Goal: Task Accomplishment & Management: Use online tool/utility

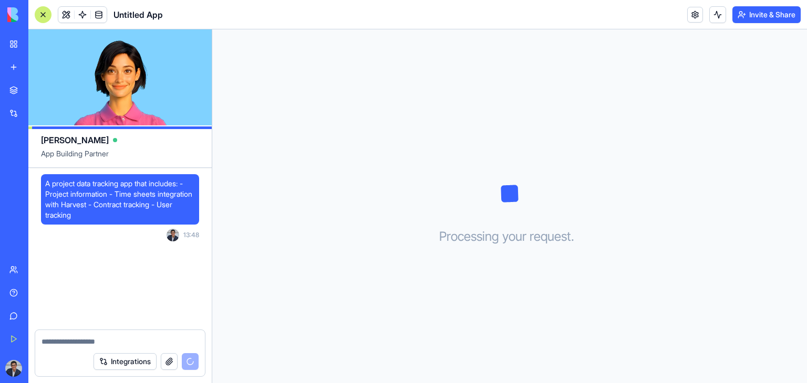
scroll to position [132, 0]
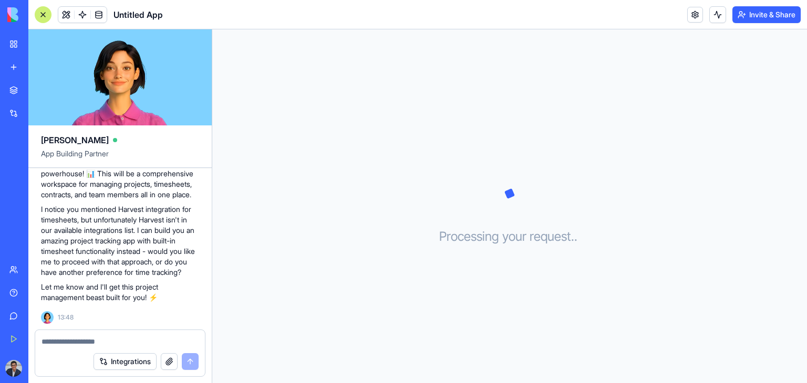
click at [85, 339] on textarea at bounding box center [119, 342] width 157 height 11
type textarea "**********"
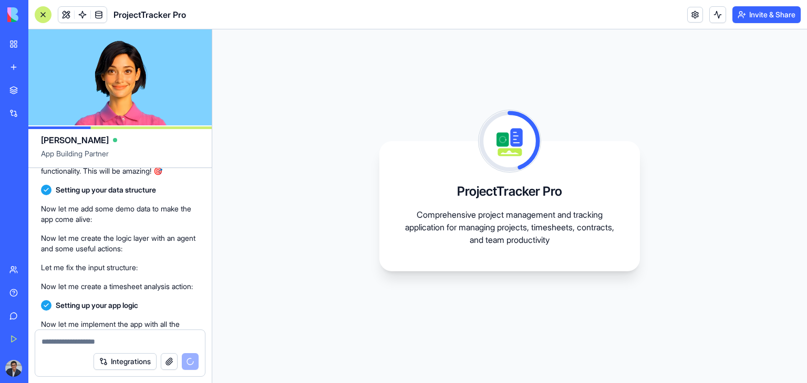
scroll to position [571, 0]
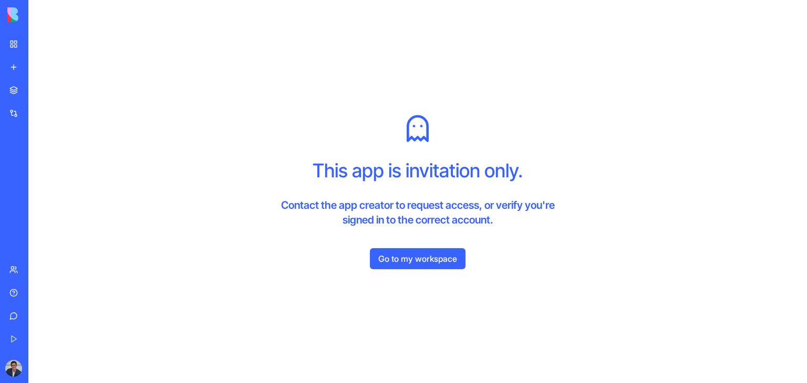
click at [407, 263] on link "Go to my workspace" at bounding box center [418, 258] width 96 height 21
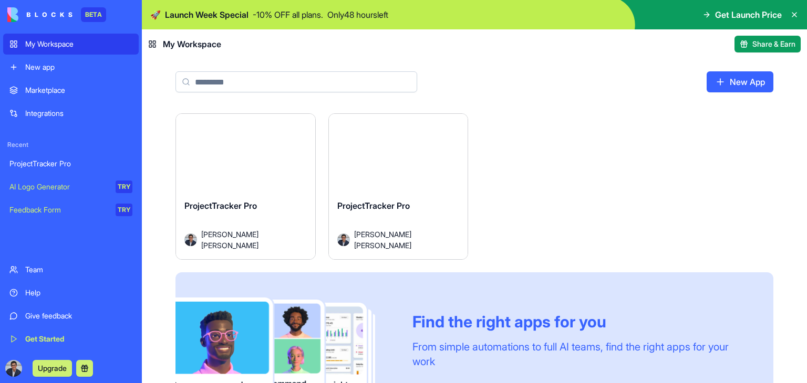
click at [233, 158] on button "Launch" at bounding box center [245, 157] width 79 height 21
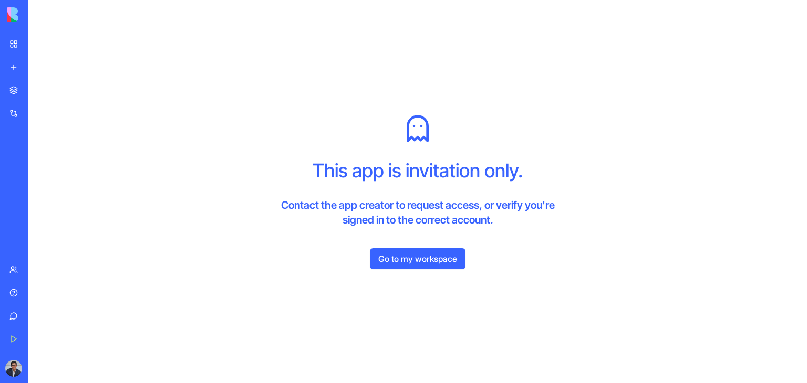
click at [408, 262] on link "Go to my workspace" at bounding box center [418, 258] width 96 height 21
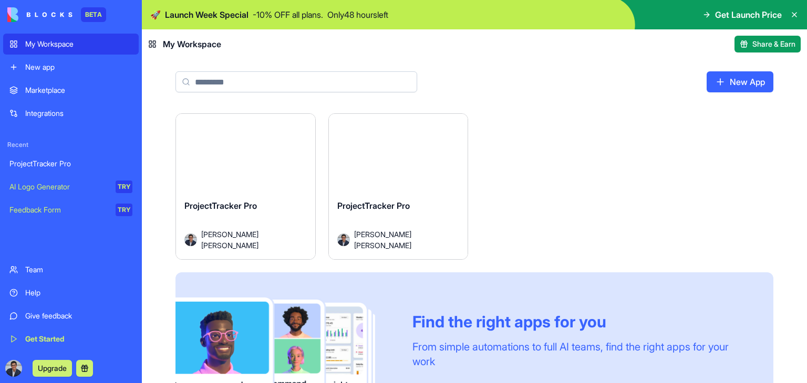
click at [37, 167] on div "ProjectTracker Pro" at bounding box center [70, 164] width 123 height 11
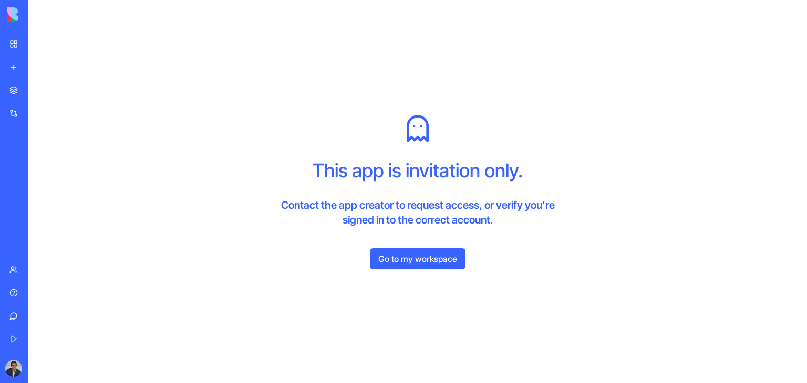
click at [394, 265] on link "Go to my workspace" at bounding box center [418, 258] width 96 height 21
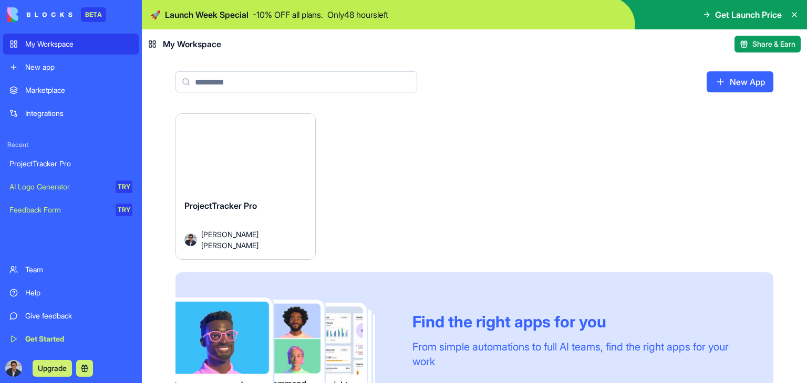
click at [254, 161] on button "Launch" at bounding box center [245, 157] width 79 height 21
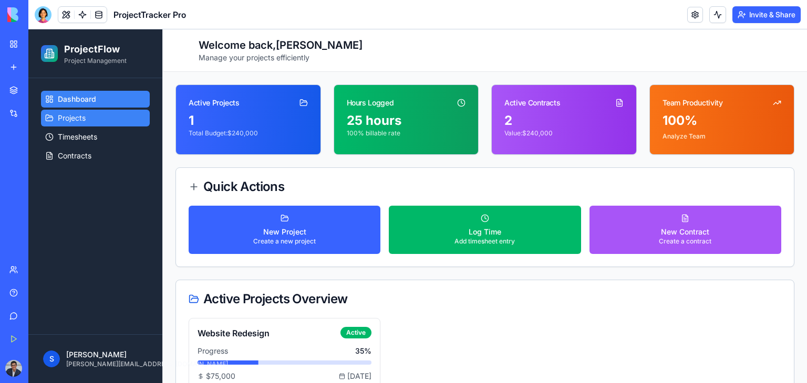
click at [93, 122] on link "Projects" at bounding box center [95, 118] width 109 height 17
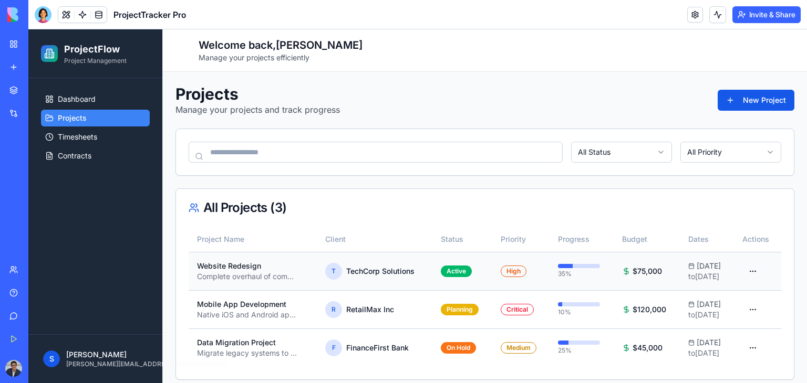
click at [749, 273] on html "ProjectFlow Project Management Dashboard Projects Timesheets Contracts S Santia…" at bounding box center [417, 210] width 778 height 363
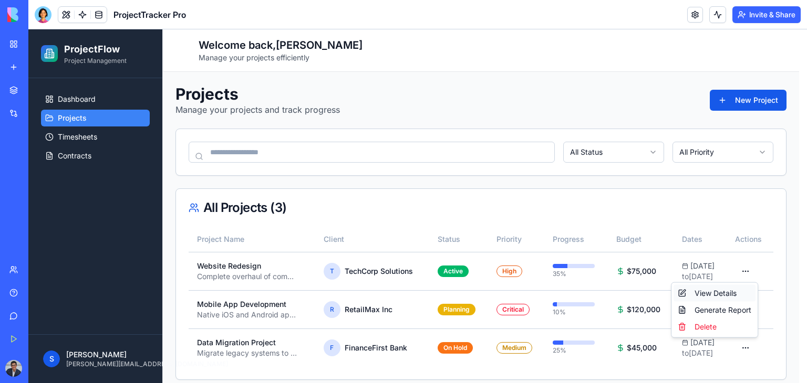
click at [725, 296] on div "View Details" at bounding box center [714, 293] width 82 height 17
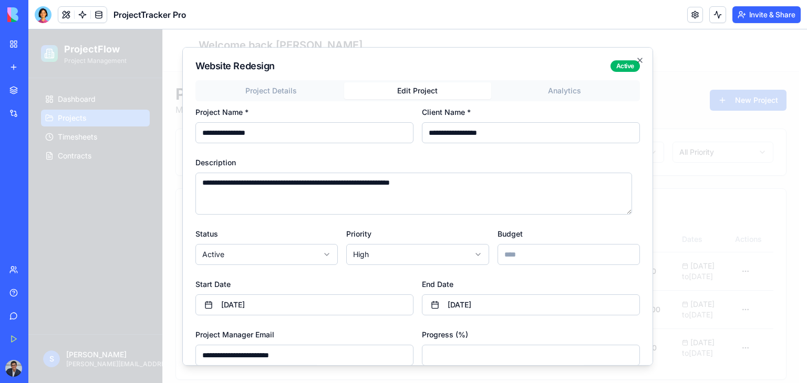
click at [412, 130] on div "**********" at bounding box center [417, 239] width 444 height 319
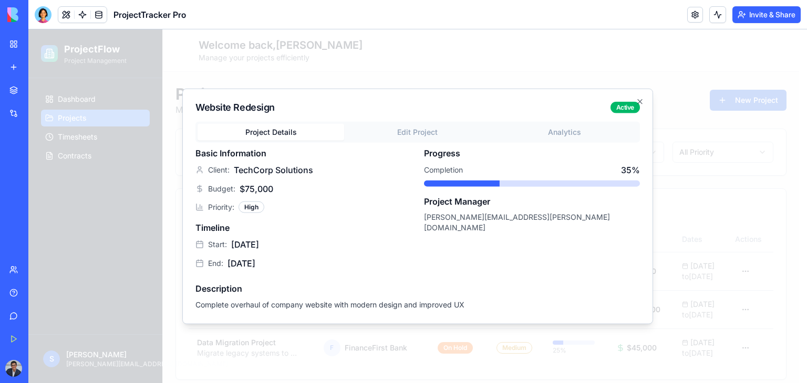
click at [262, 89] on div "Website Redesign Active Project Details Edit Project Analytics Basic Informatio…" at bounding box center [417, 207] width 471 height 236
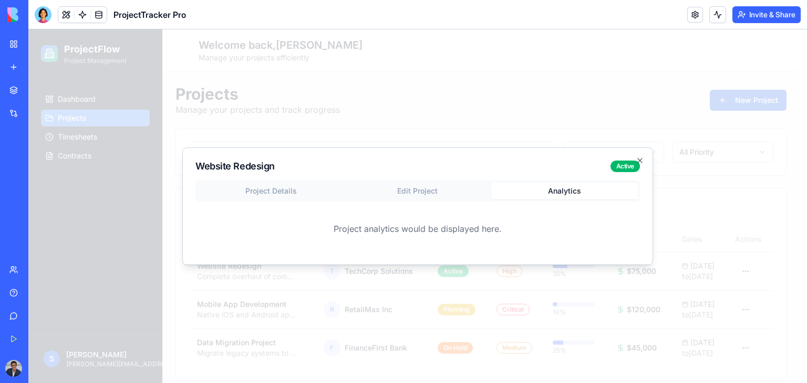
click at [562, 138] on body "ProjectFlow Project Management Dashboard Projects Timesheets Contracts S Santia…" at bounding box center [413, 210] width 771 height 363
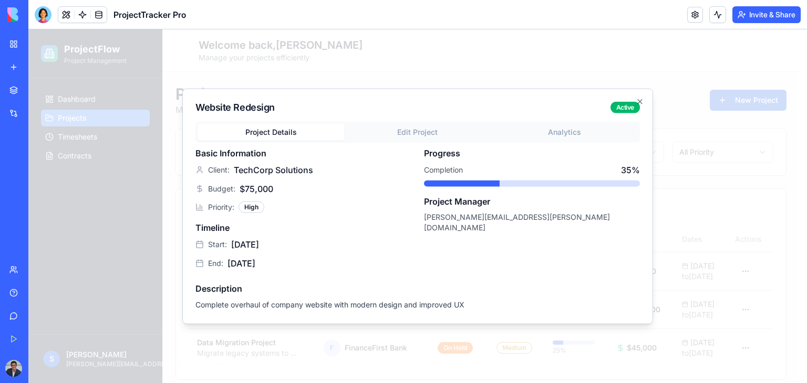
click at [262, 190] on div "Project Details Edit Project Analytics Basic Information Client: TechCorp Solut…" at bounding box center [417, 217] width 444 height 190
click at [642, 103] on icon "button" at bounding box center [640, 102] width 8 height 8
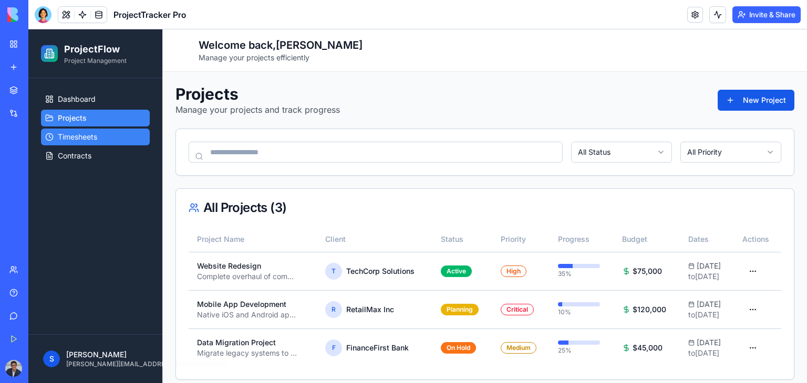
click at [82, 138] on span "Timesheets" at bounding box center [77, 137] width 39 height 11
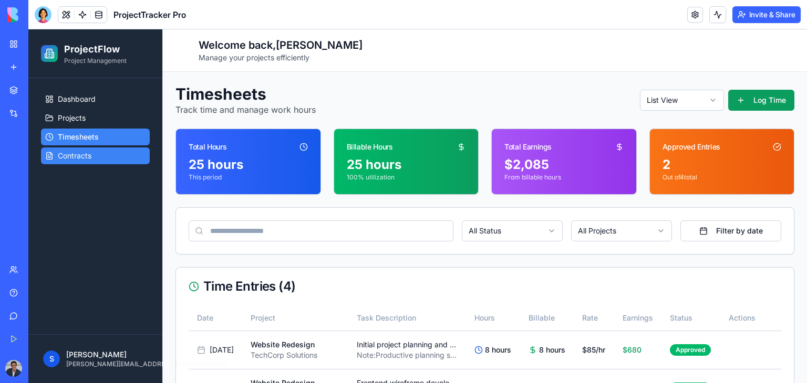
click at [79, 160] on span "Contracts" at bounding box center [75, 156] width 34 height 11
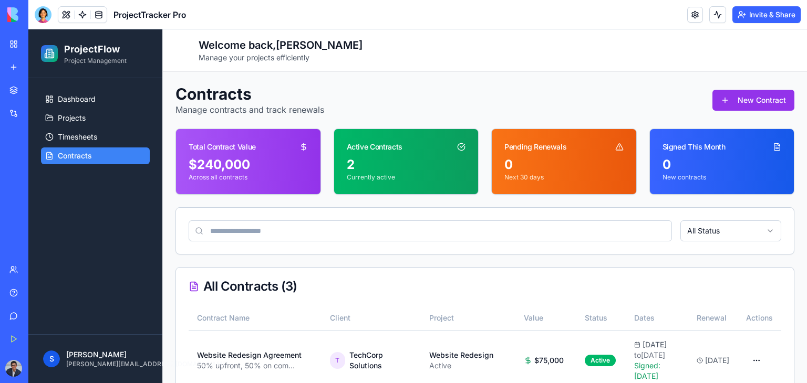
scroll to position [210, 0]
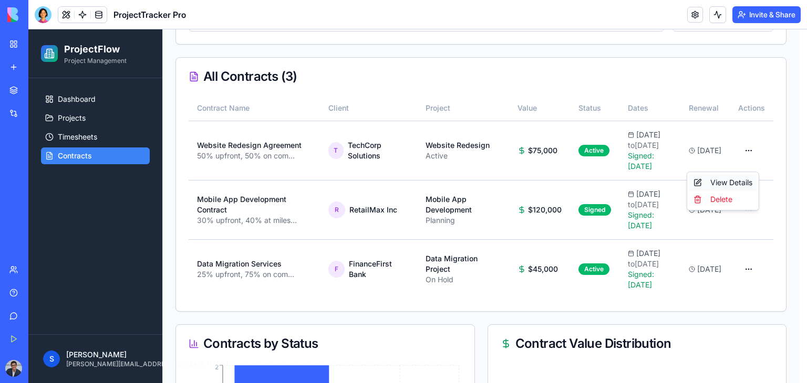
click at [738, 182] on div "View Details" at bounding box center [722, 182] width 67 height 17
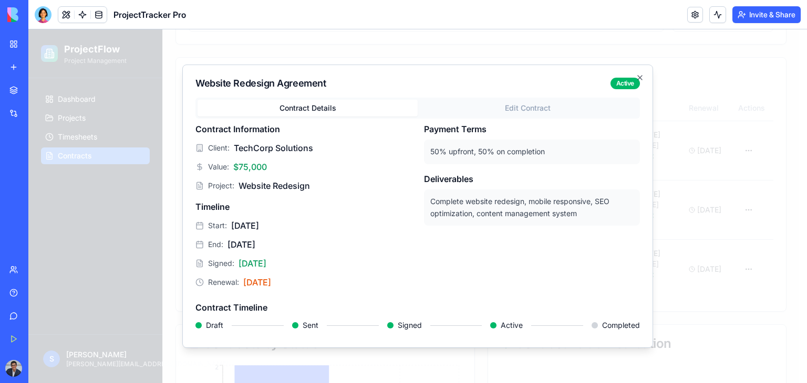
click at [295, 328] on div at bounding box center [295, 325] width 6 height 6
click at [494, 321] on div "Active" at bounding box center [506, 325] width 33 height 11
click at [642, 78] on icon "button" at bounding box center [640, 78] width 8 height 8
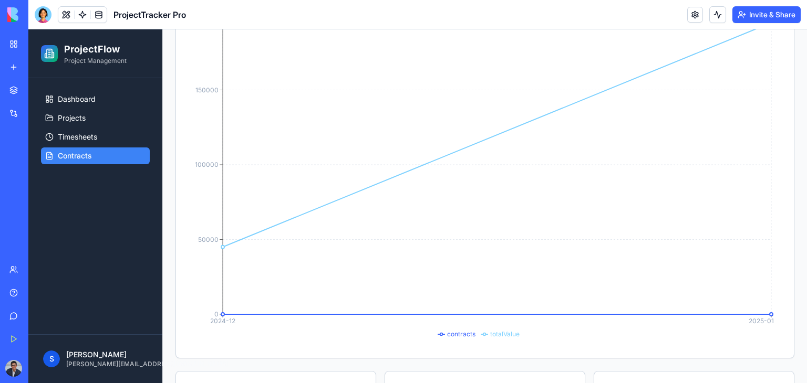
scroll to position [788, 0]
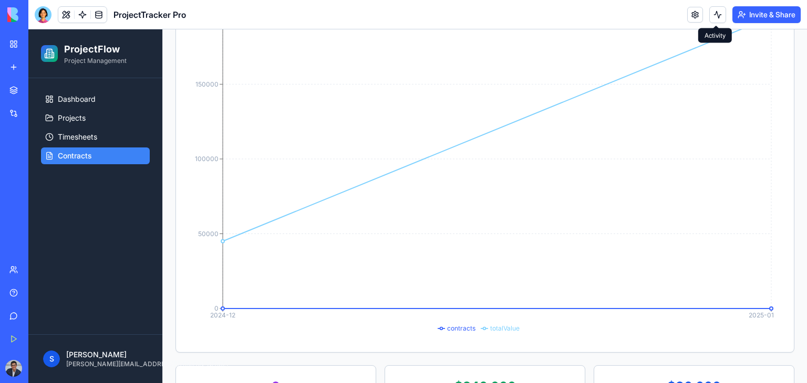
click at [717, 13] on button at bounding box center [717, 14] width 17 height 17
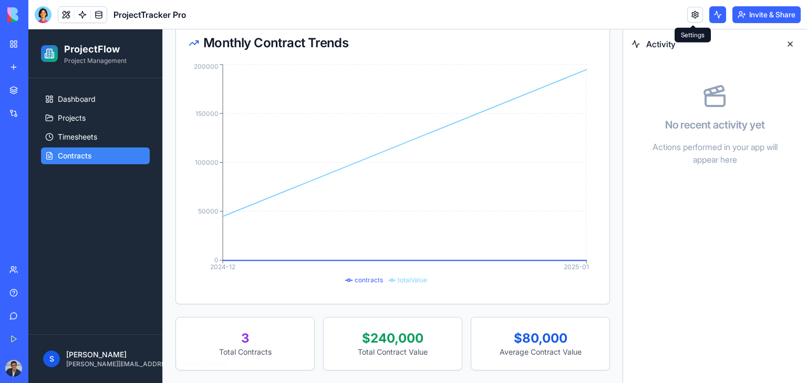
click at [689, 15] on link at bounding box center [695, 15] width 16 height 16
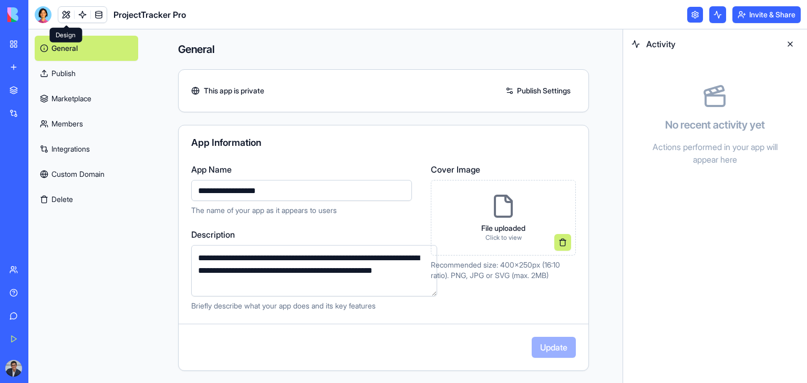
click at [63, 15] on link at bounding box center [66, 15] width 16 height 16
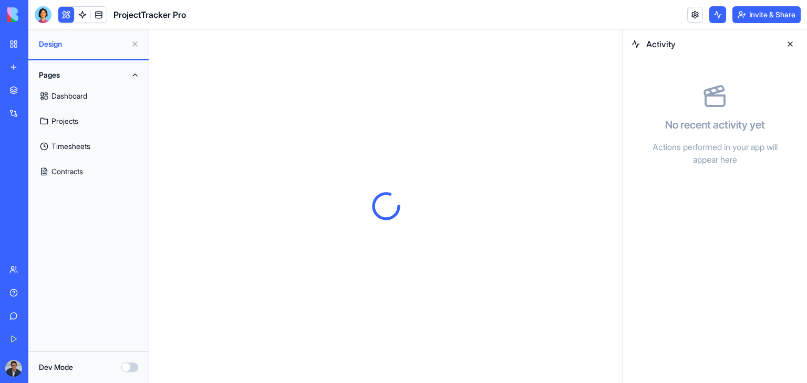
click at [76, 93] on link "Dashboard" at bounding box center [89, 96] width 108 height 25
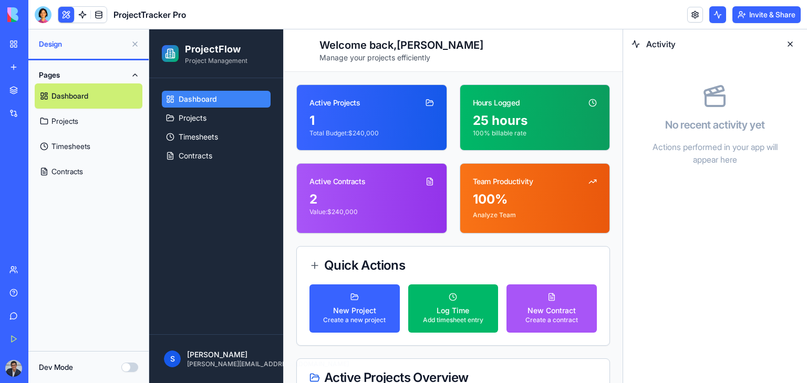
click at [76, 120] on link "Projects" at bounding box center [89, 121] width 108 height 25
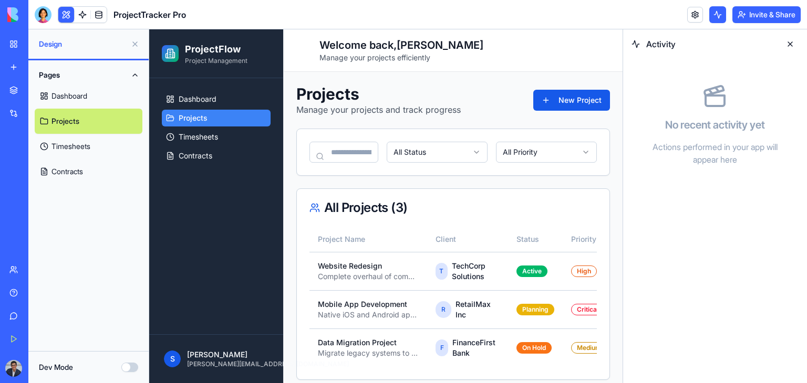
click at [75, 143] on link "Timesheets" at bounding box center [89, 146] width 108 height 25
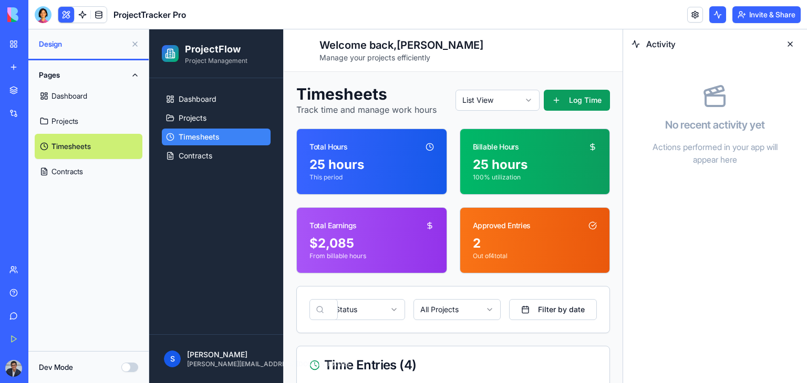
click at [388, 153] on div "Total Hours" at bounding box center [372, 142] width 150 height 27
click at [92, 168] on link "Contracts" at bounding box center [89, 171] width 108 height 25
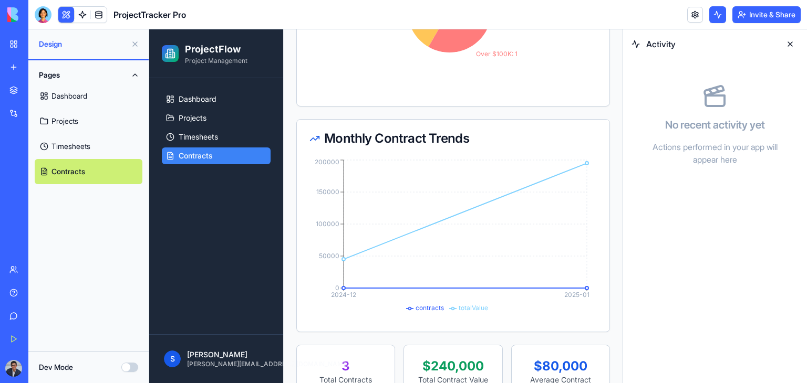
scroll to position [1135, 0]
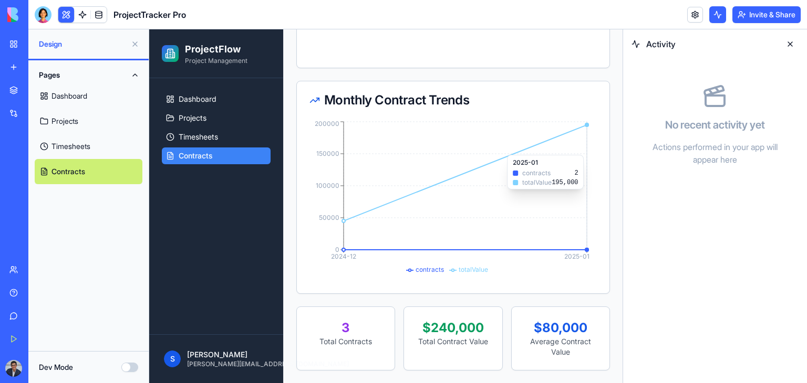
drag, startPoint x: 466, startPoint y: 154, endPoint x: 338, endPoint y: 175, distance: 129.4
click at [338, 175] on icon "2024-12 2025-01 0 50000 100000 150000 200000" at bounding box center [449, 198] width 280 height 158
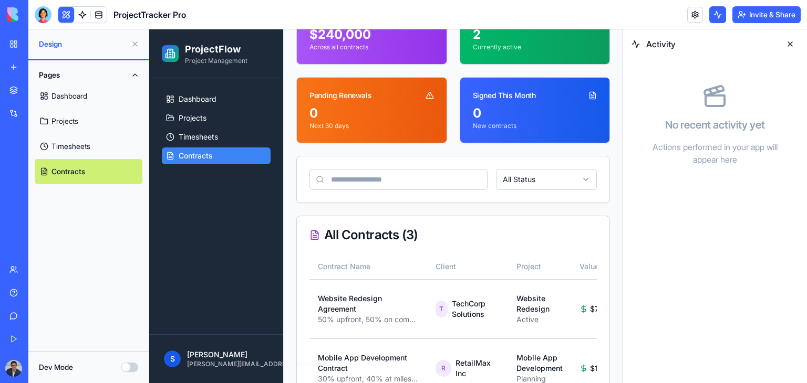
scroll to position [0, 0]
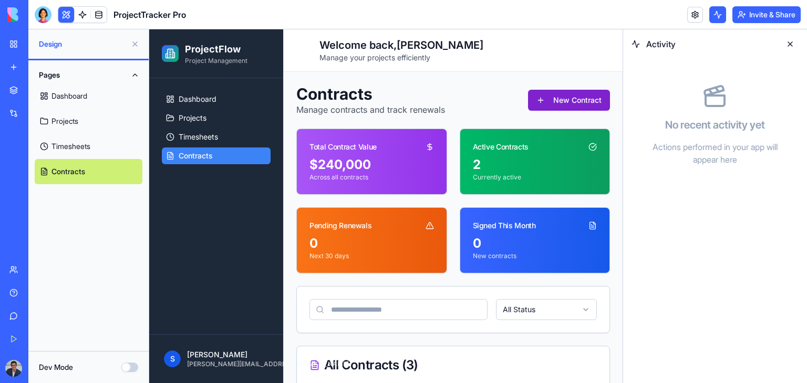
click at [575, 107] on button "New Contract" at bounding box center [569, 100] width 82 height 21
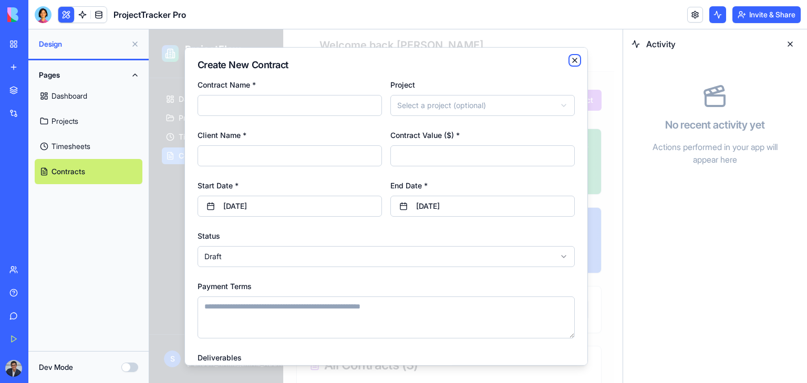
click at [570, 63] on icon "button" at bounding box center [574, 60] width 8 height 8
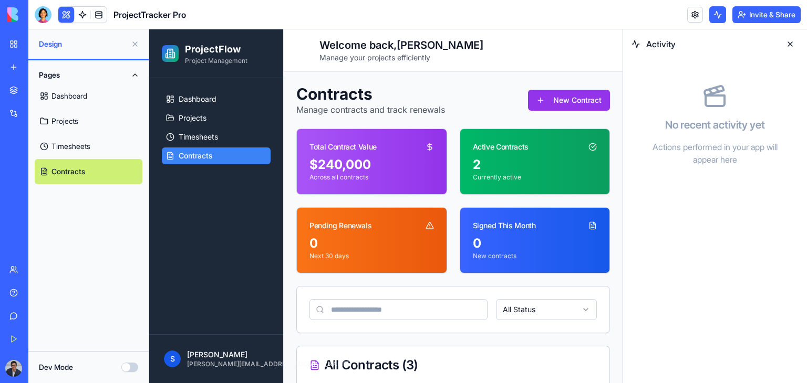
click at [72, 99] on link "Dashboard" at bounding box center [89, 96] width 108 height 25
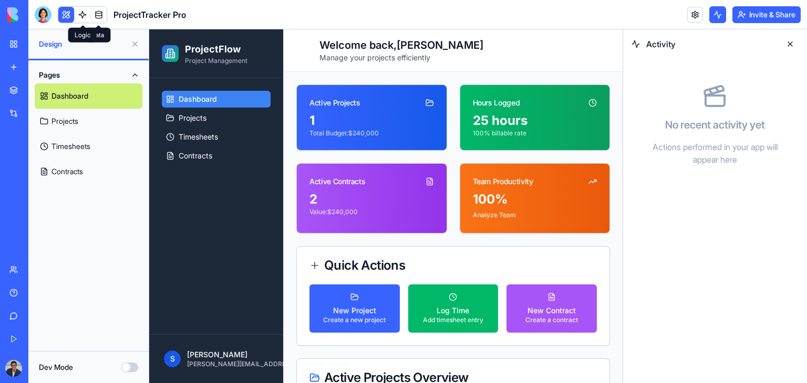
click at [80, 11] on link at bounding box center [83, 15] width 16 height 16
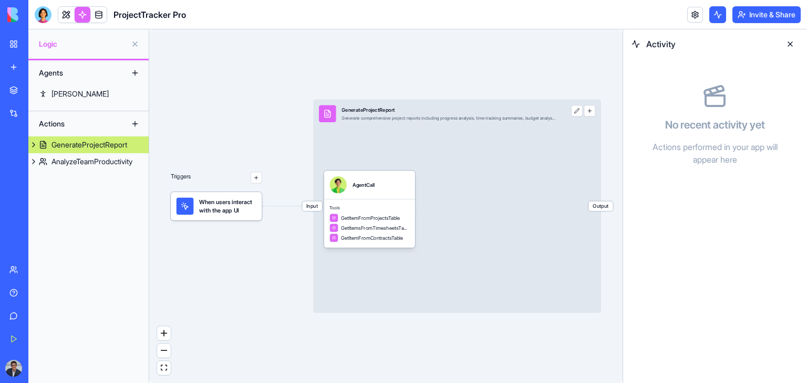
click at [83, 145] on div "GenerateProjectReport" at bounding box center [89, 145] width 76 height 11
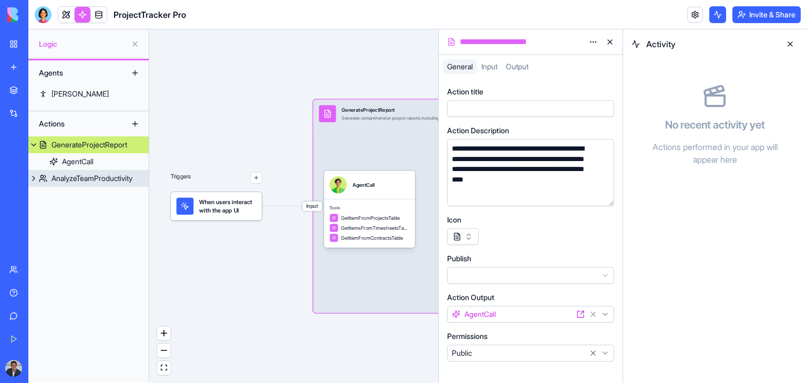
click at [97, 181] on div "AnalyzeTeamProductivity" at bounding box center [91, 178] width 81 height 11
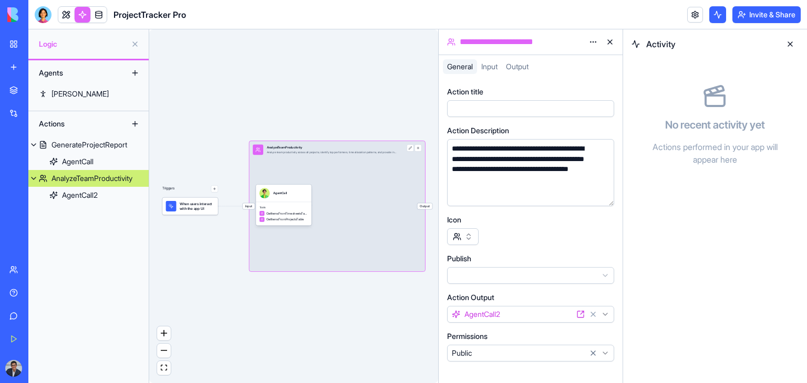
click at [798, 43] on div "Activity" at bounding box center [715, 43] width 184 height 29
click at [791, 43] on button at bounding box center [790, 44] width 17 height 17
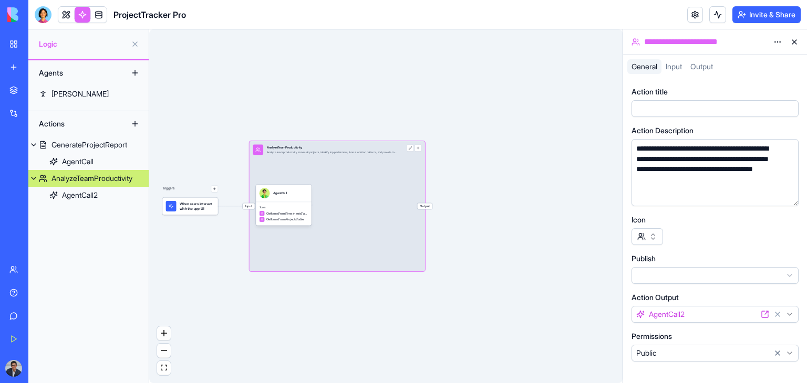
click at [39, 339] on div "Get Started" at bounding box center [32, 339] width 14 height 11
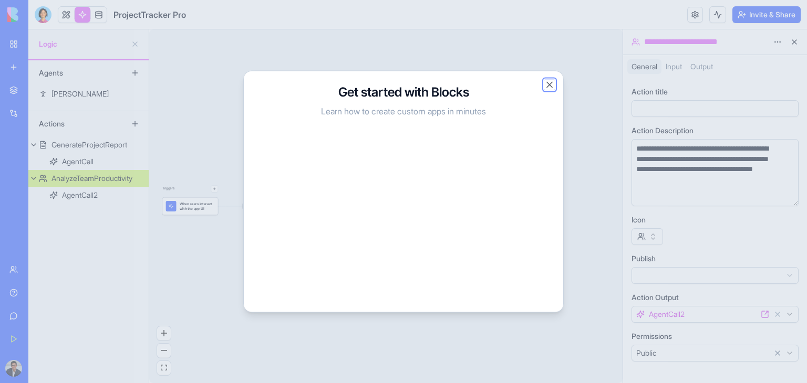
click at [548, 86] on button "Close" at bounding box center [549, 85] width 11 height 11
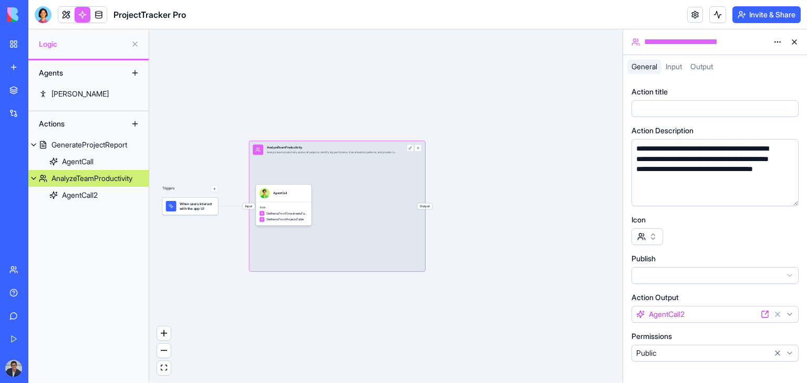
click at [39, 46] on div "My Workspace" at bounding box center [32, 44] width 14 height 11
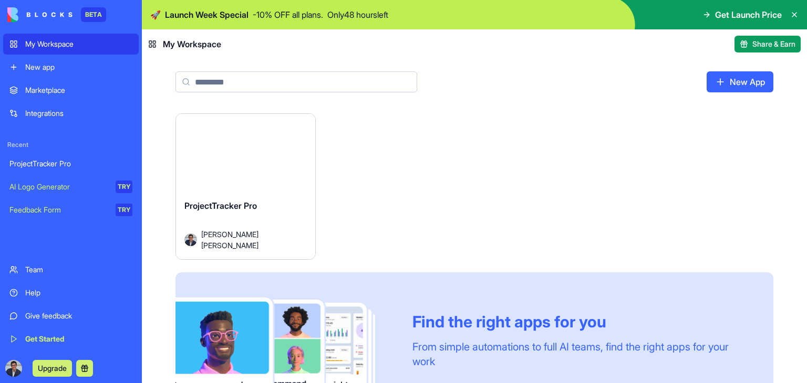
click at [305, 118] on html "BETA My Workspace New app Marketplace Integrations Recent ProjectTracker Pro AI…" at bounding box center [403, 191] width 807 height 383
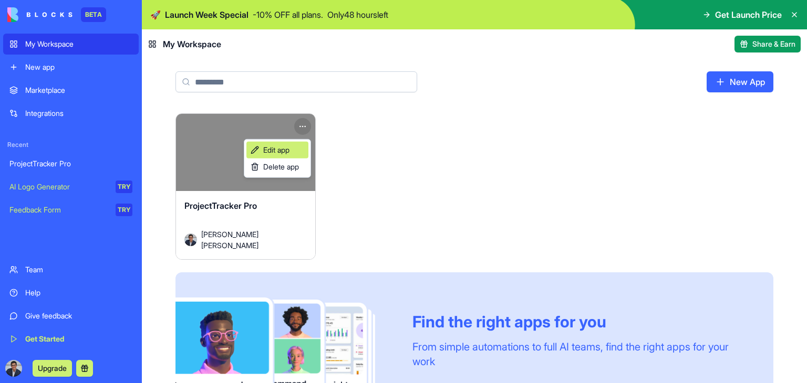
click at [293, 149] on link "Edit app" at bounding box center [277, 150] width 62 height 17
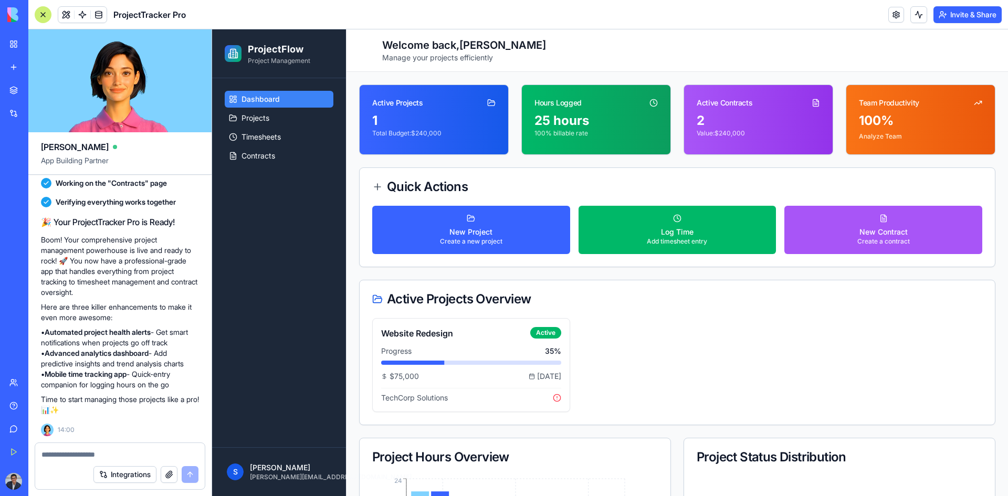
scroll to position [692, 0]
click at [783, 118] on div "2" at bounding box center [758, 120] width 123 height 17
click at [134, 383] on button "Integrations" at bounding box center [124, 474] width 63 height 17
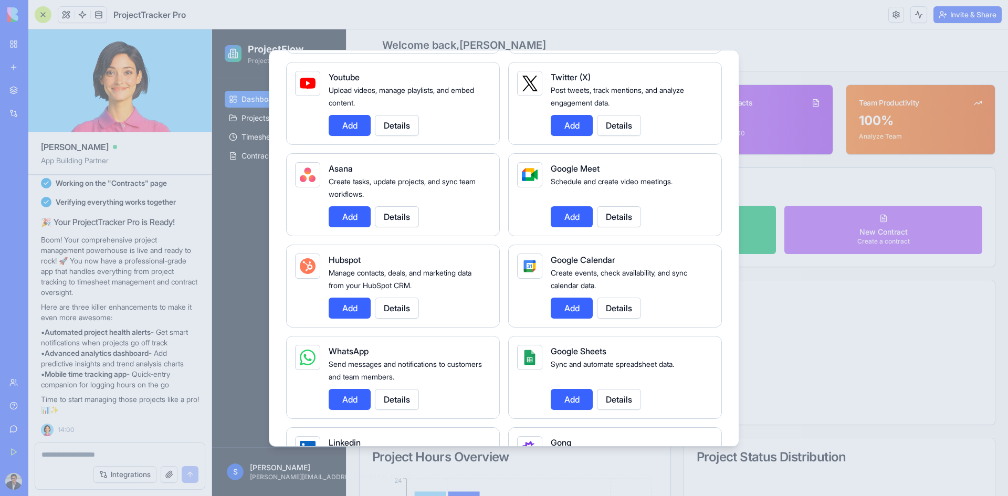
scroll to position [366, 0]
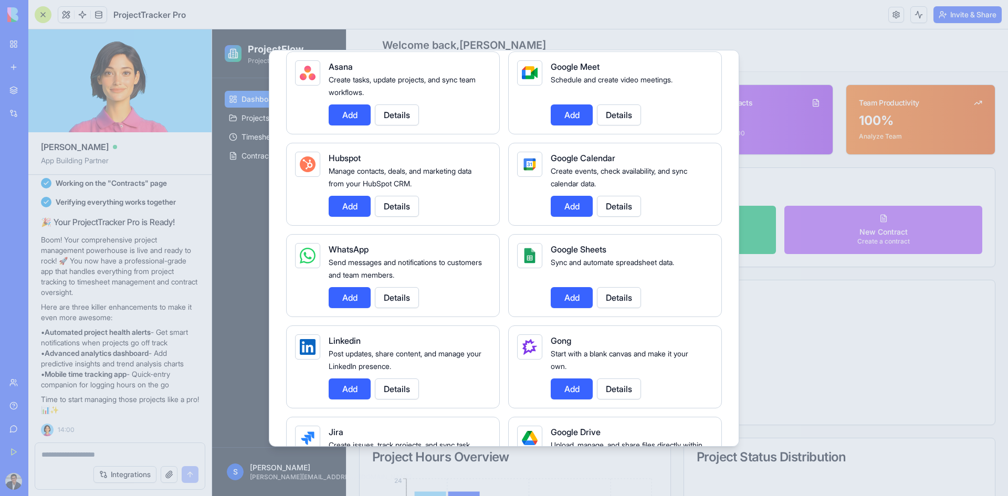
click at [577, 252] on span "Google Sheets" at bounding box center [579, 249] width 56 height 11
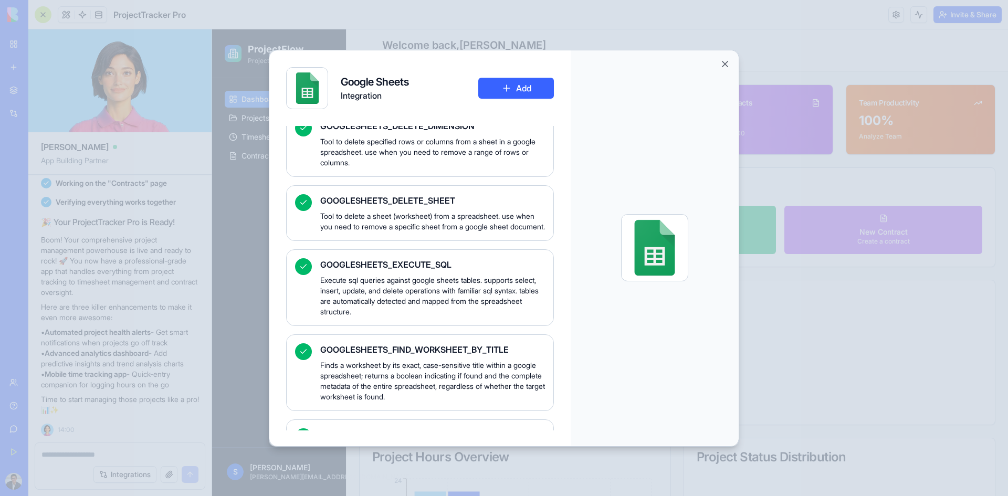
scroll to position [1103, 0]
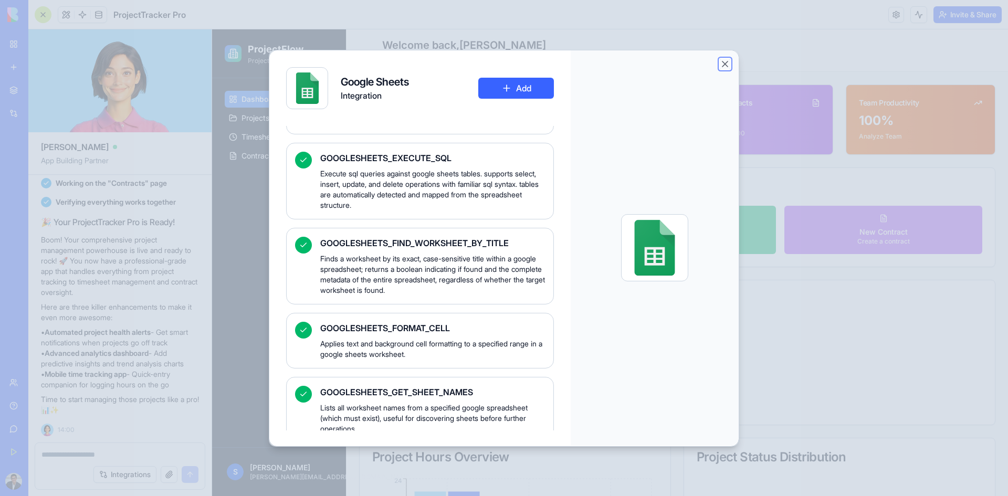
click at [725, 66] on button "Close" at bounding box center [725, 64] width 11 height 11
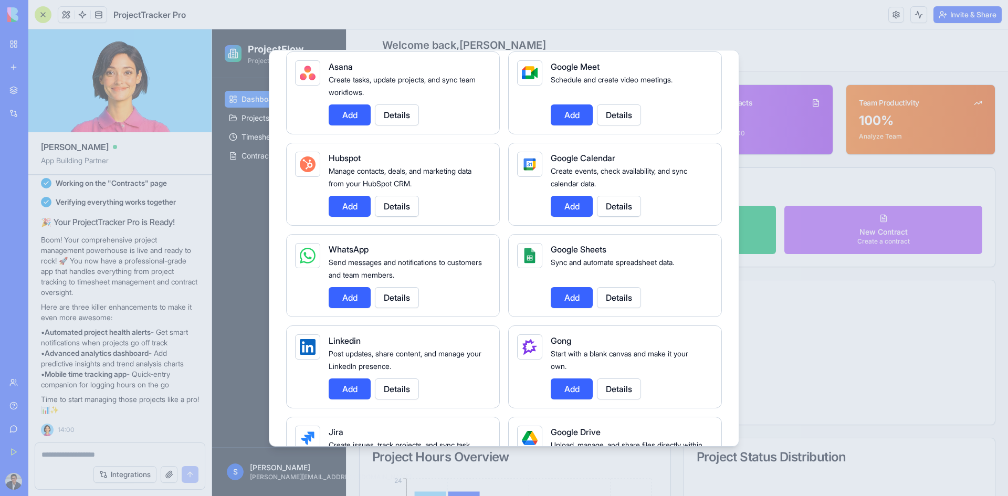
click at [806, 51] on div at bounding box center [504, 248] width 1008 height 496
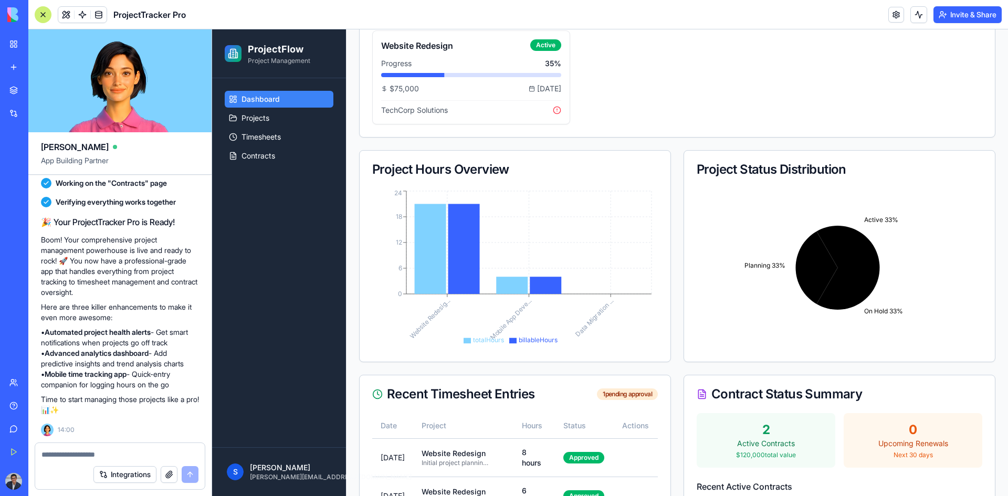
scroll to position [263, 0]
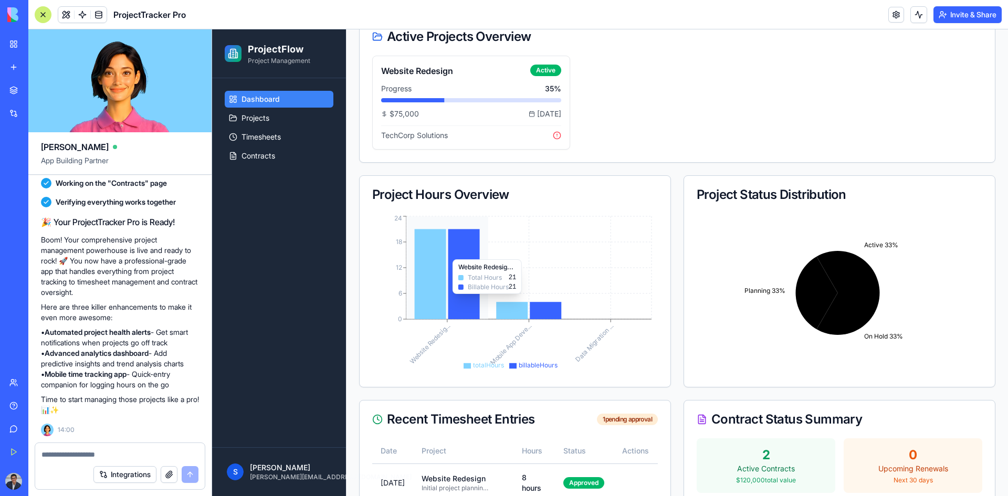
click at [483, 254] on icon "Website Redesig... Mobile App Deve... Data Migration ... 0 6 12 18 24" at bounding box center [513, 293] width 282 height 159
click at [525, 206] on div "Project Hours Overview" at bounding box center [515, 195] width 311 height 38
click at [97, 14] on link at bounding box center [99, 15] width 16 height 16
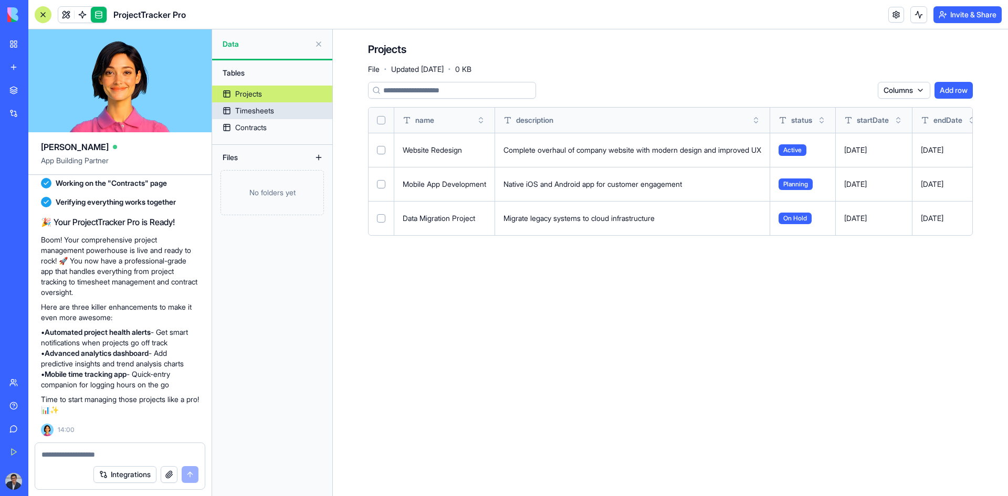
click at [271, 105] on link "Timesheets" at bounding box center [272, 110] width 120 height 17
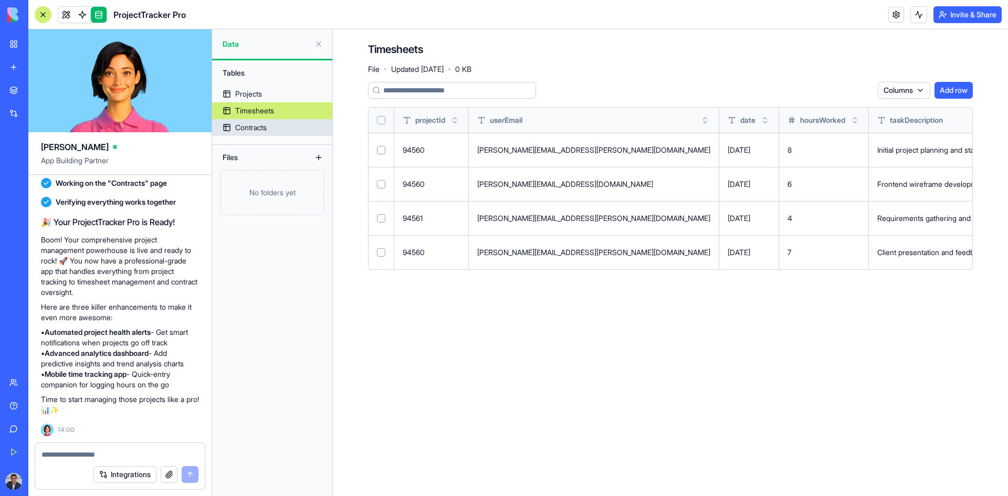
click at [262, 126] on div "Contracts" at bounding box center [251, 127] width 32 height 11
